Goal: Use online tool/utility: Utilize a website feature to perform a specific function

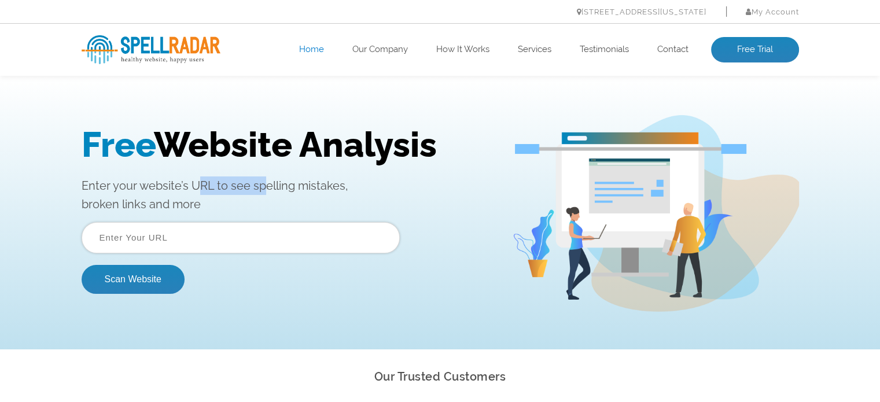
drag, startPoint x: 197, startPoint y: 189, endPoint x: 264, endPoint y: 190, distance: 66.6
click at [264, 190] on p "Enter your website’s URL to see spelling mistakes, broken links and more" at bounding box center [288, 194] width 413 height 37
click at [337, 208] on p "Enter your website’s URL to see spelling mistakes, broken links and more" at bounding box center [288, 194] width 413 height 37
click at [315, 253] on input "text" at bounding box center [241, 237] width 318 height 31
paste input "[URL][DOMAIN_NAME]"
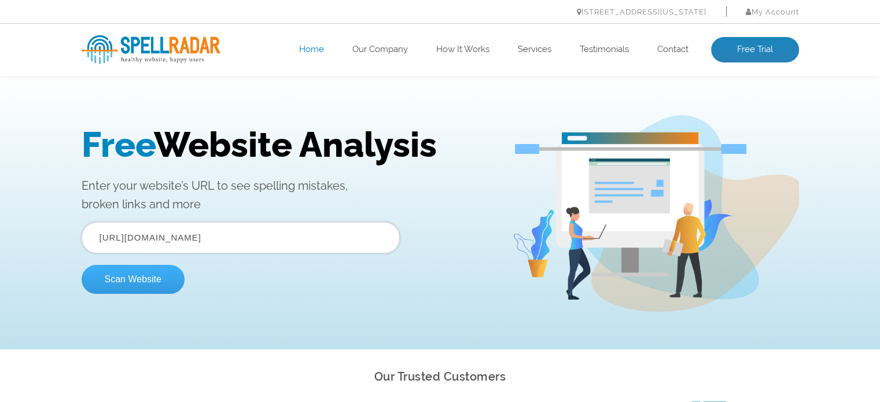
type input "[URL][DOMAIN_NAME]"
click at [131, 274] on button "Scan Website" at bounding box center [133, 279] width 103 height 29
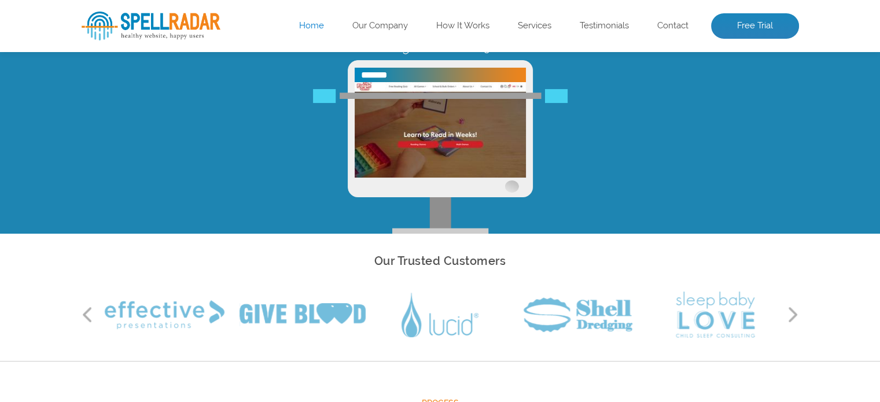
scroll to position [58, 0]
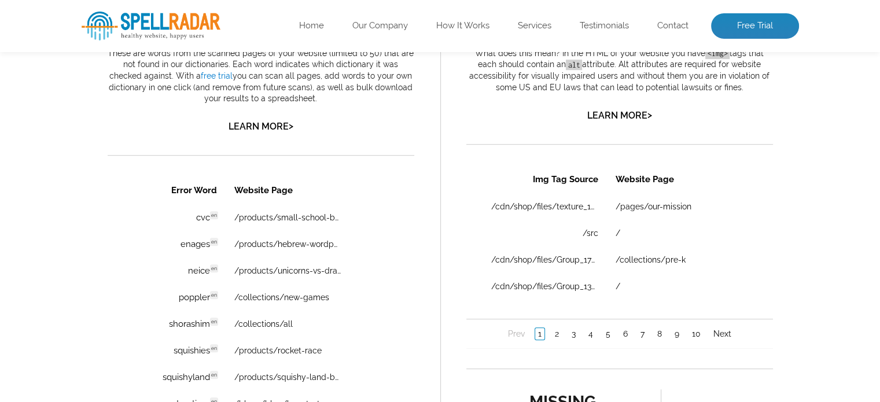
scroll to position [752, 0]
